Goal: Task Accomplishment & Management: Use online tool/utility

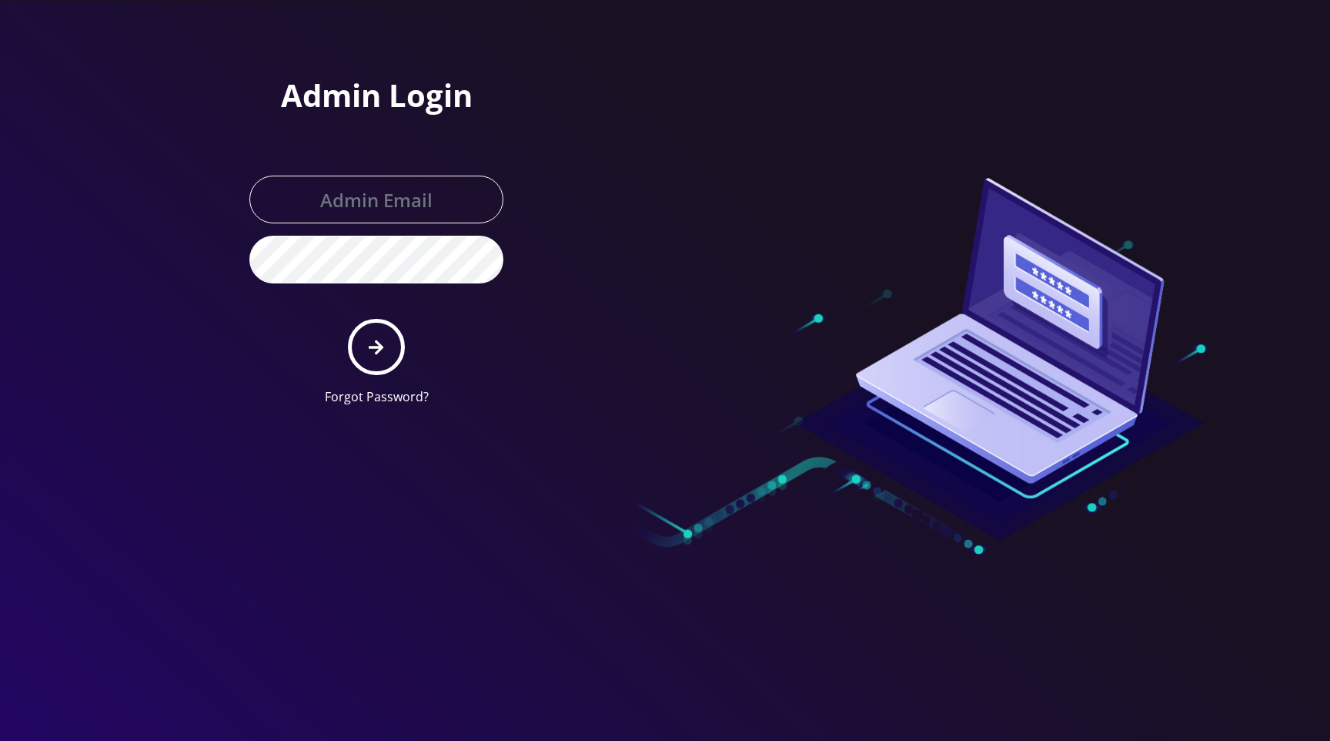
type input "master@britewireless.com"
click at [388, 340] on button "submit" at bounding box center [376, 347] width 56 height 56
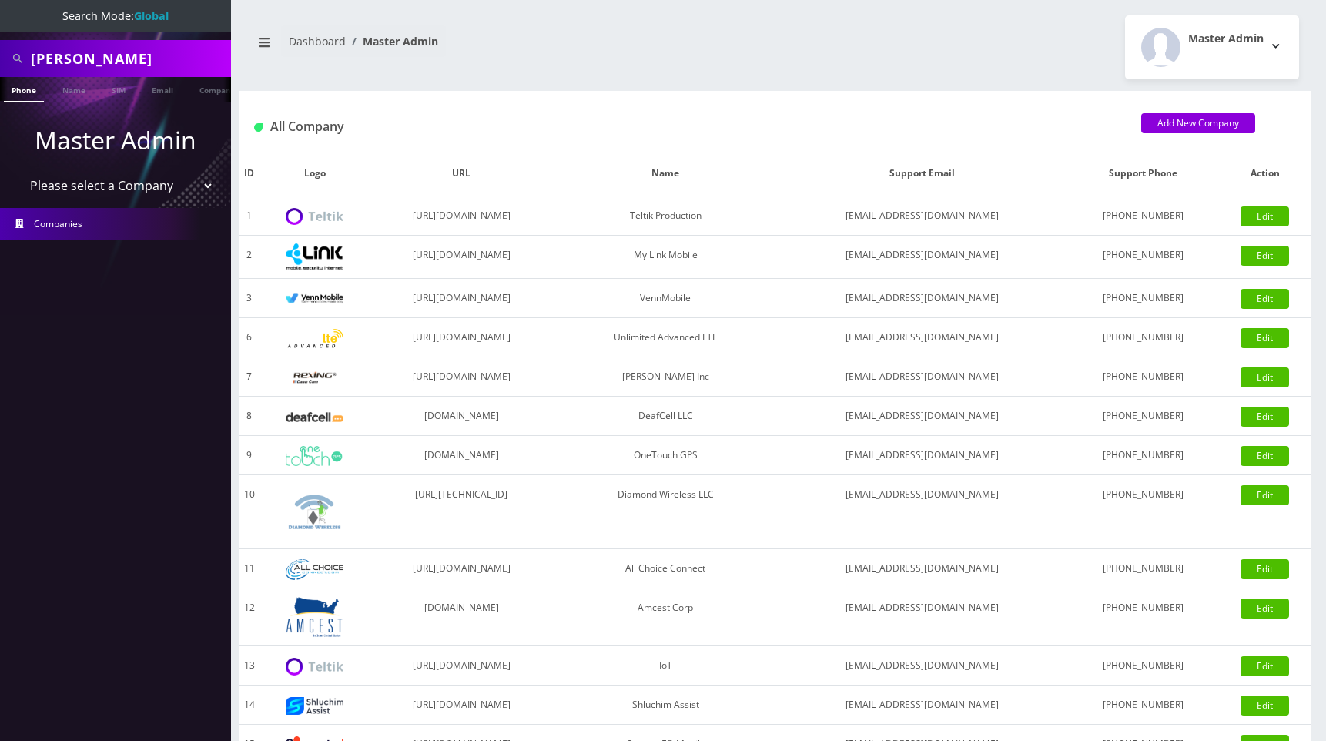
select select "13"
click at [18, 171] on select "Please select a Company Teltik Production My Link Mobile VennMobile Unlimited A…" at bounding box center [116, 185] width 196 height 29
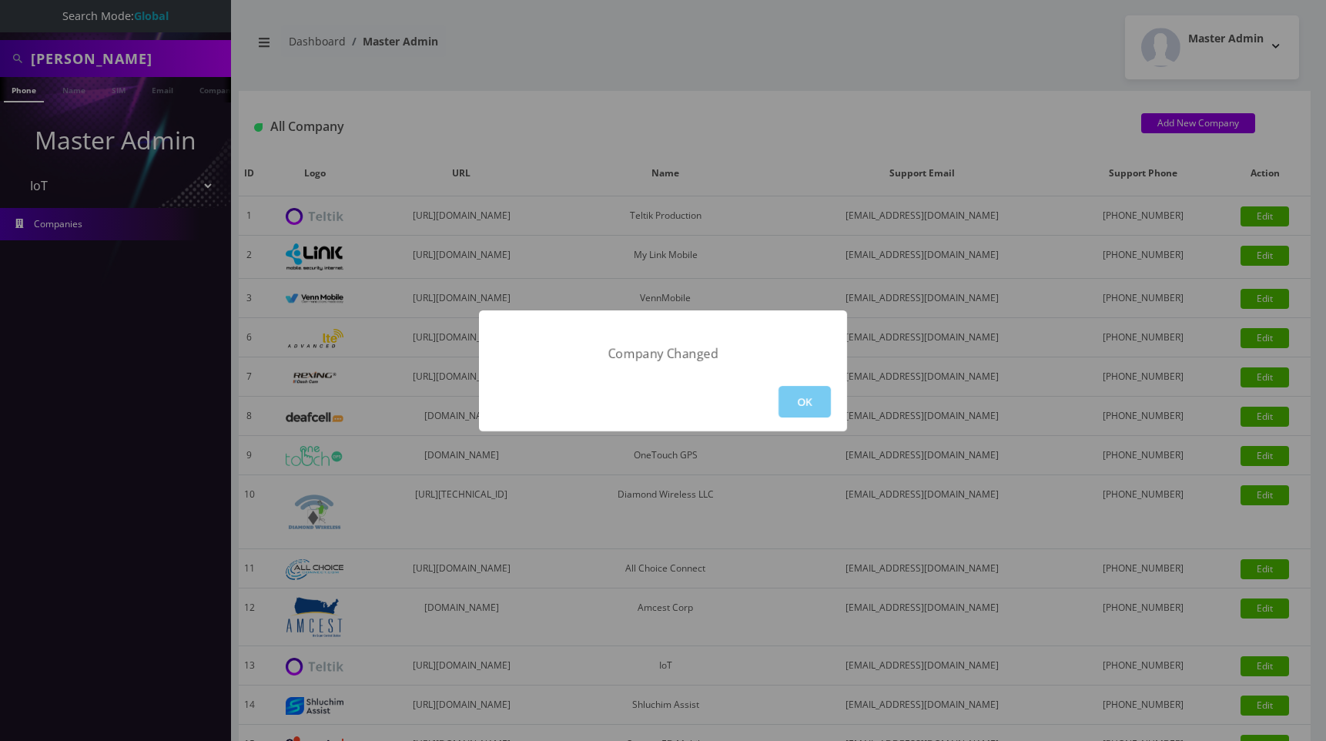
click at [798, 395] on button "OK" at bounding box center [804, 402] width 52 height 32
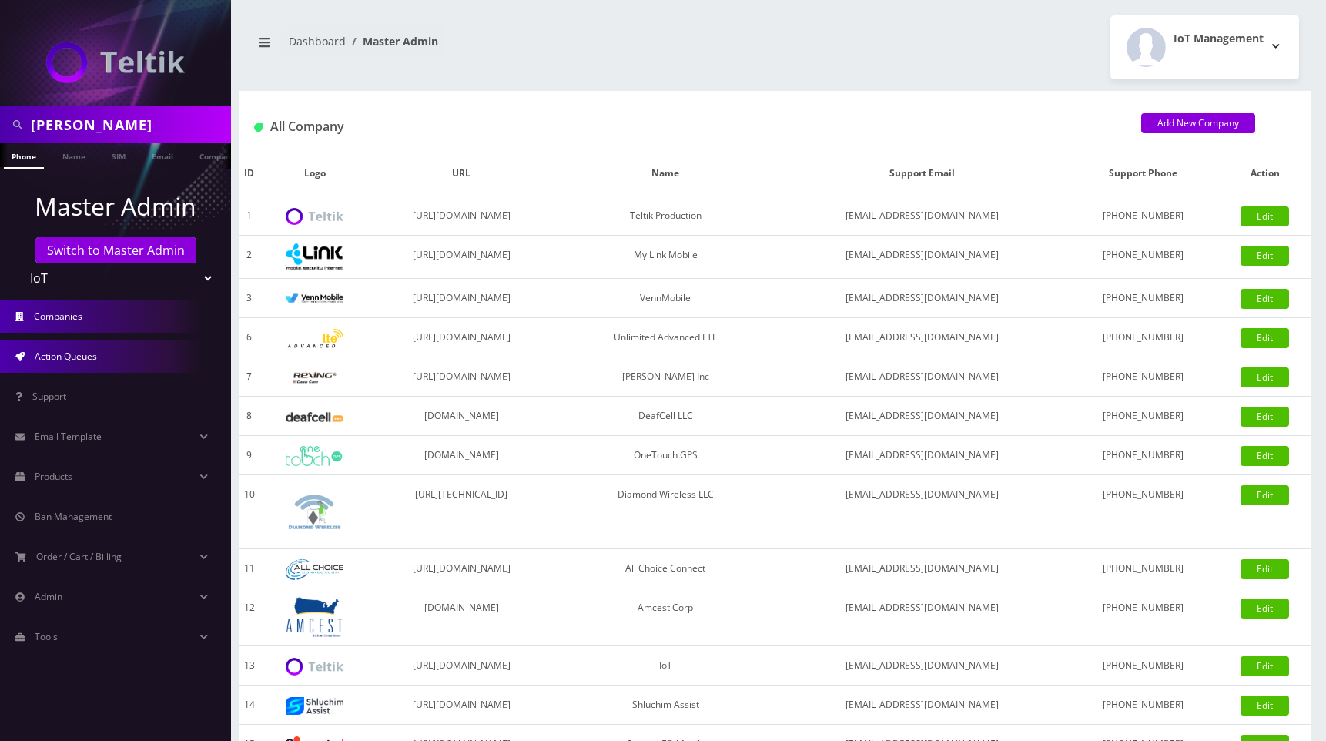
drag, startPoint x: 82, startPoint y: 359, endPoint x: 175, endPoint y: 363, distance: 92.5
click at [82, 359] on span "Action Queues" at bounding box center [66, 356] width 62 height 13
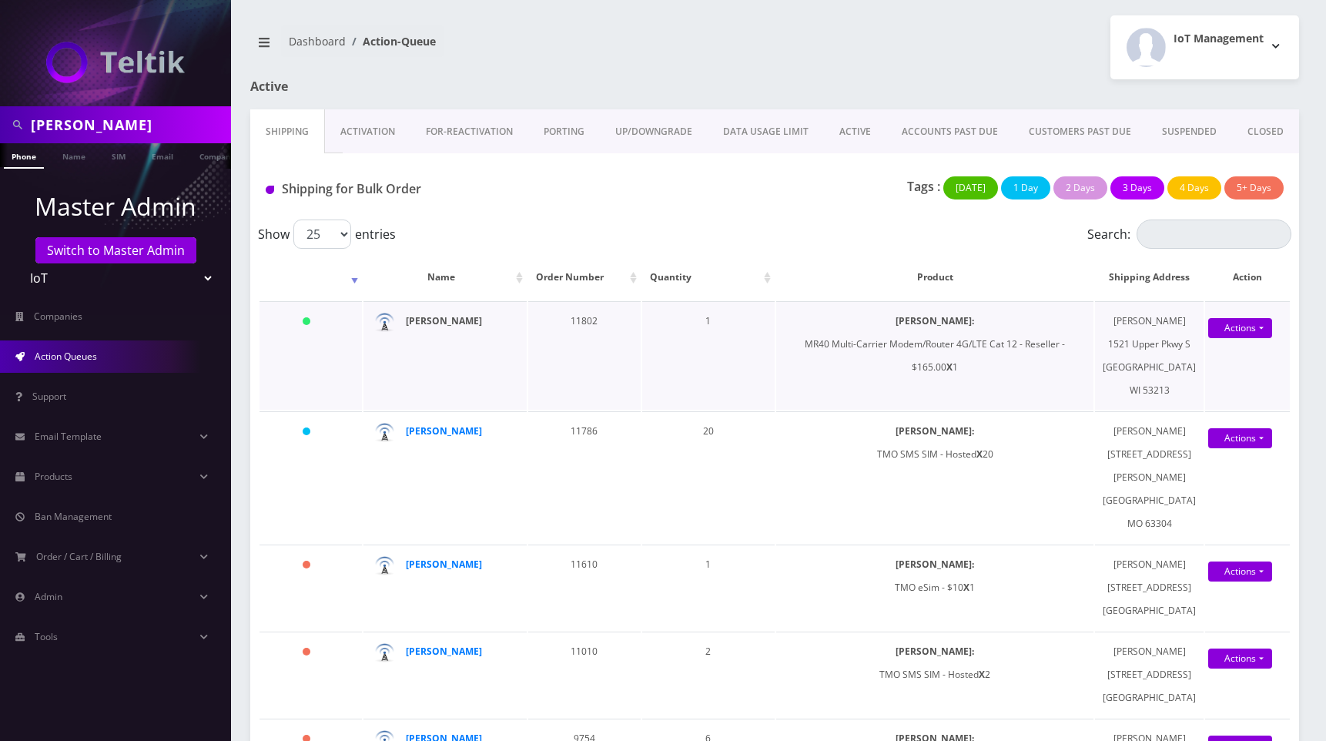
click at [423, 327] on strong "[PERSON_NAME]" at bounding box center [444, 320] width 76 height 13
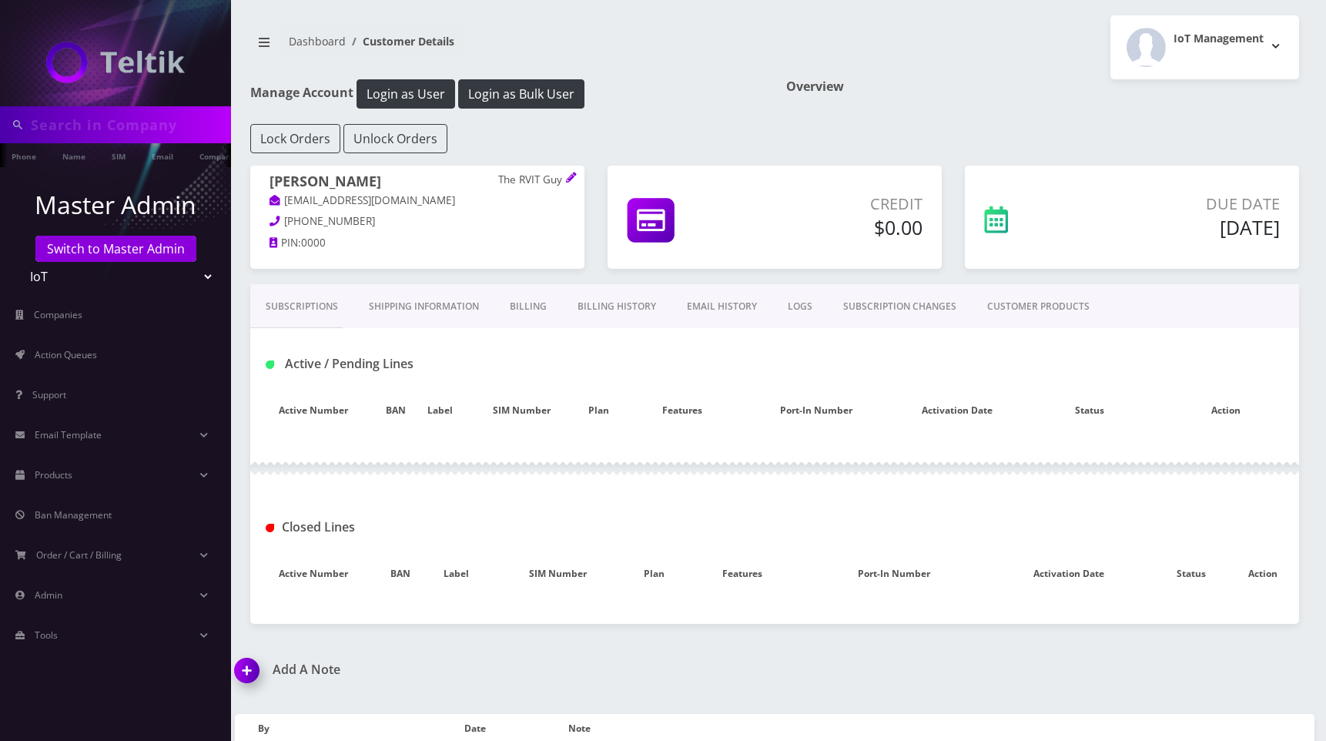
type input "[PERSON_NAME]"
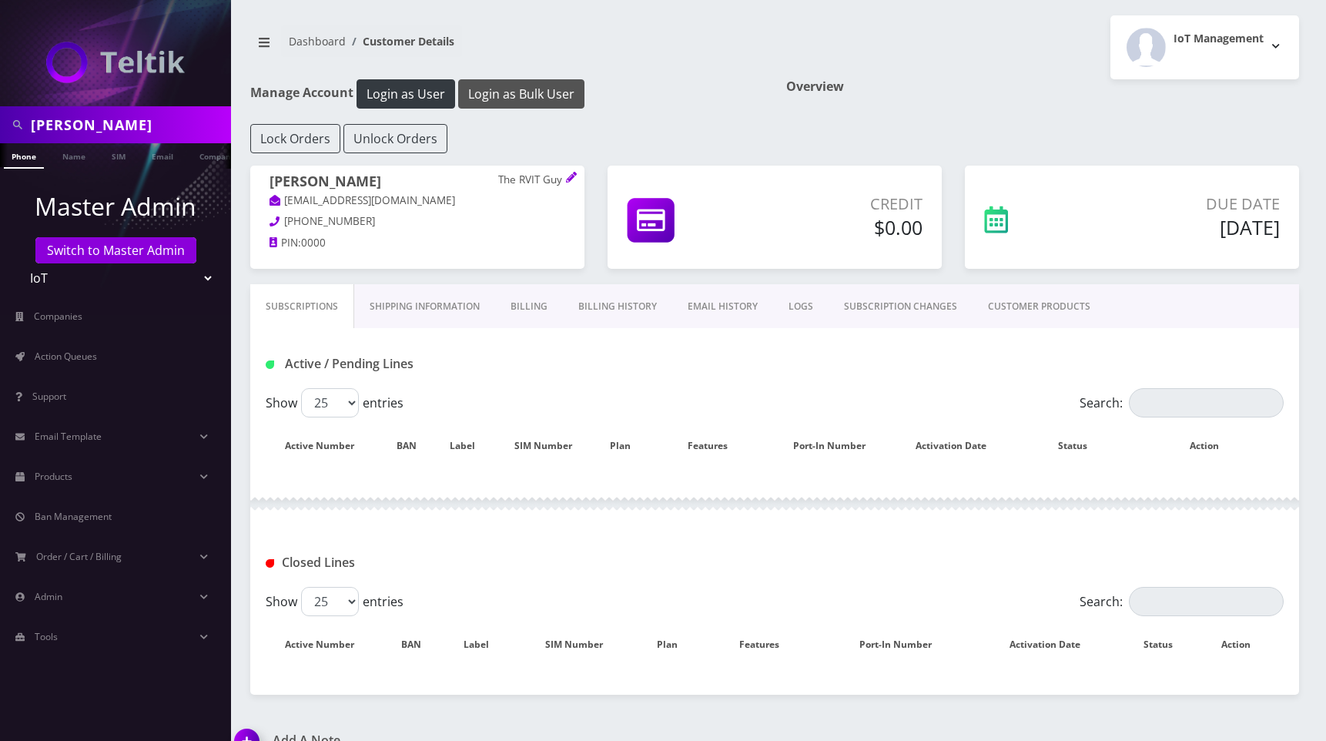
click at [497, 99] on button "Login as Bulk User" at bounding box center [521, 93] width 126 height 29
